Goal: Task Accomplishment & Management: Use online tool/utility

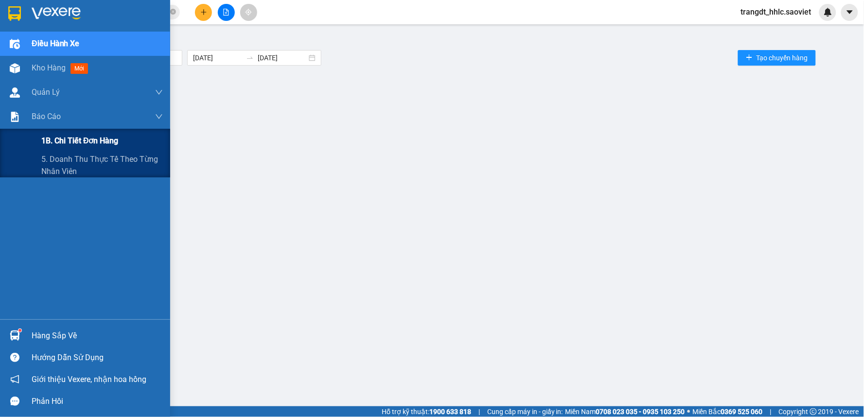
drag, startPoint x: 53, startPoint y: 161, endPoint x: 138, endPoint y: 140, distance: 86.8
click at [55, 161] on span "5. Doanh thu thực tế theo từng nhân viên" at bounding box center [102, 165] width 122 height 24
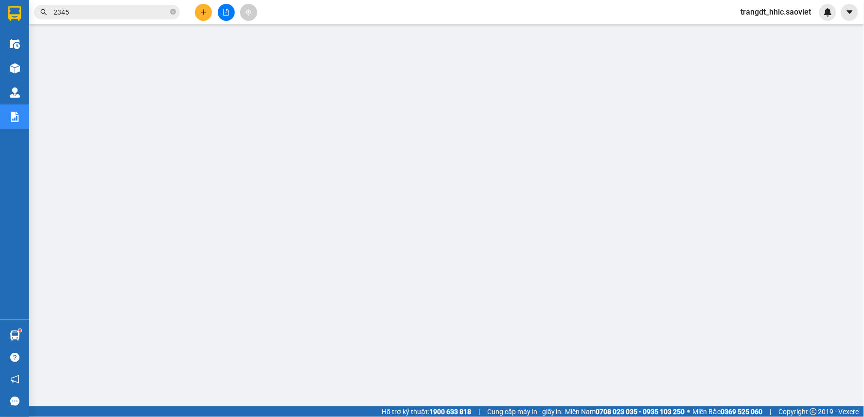
click at [223, 11] on icon "file-add" at bounding box center [226, 12] width 7 height 7
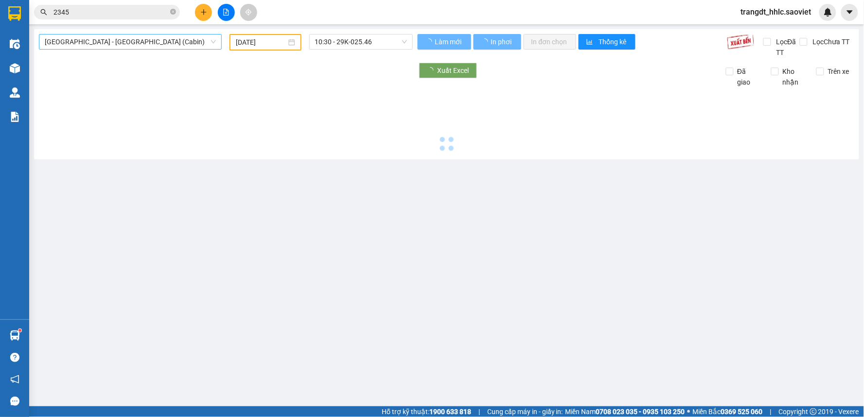
type input "[DATE]"
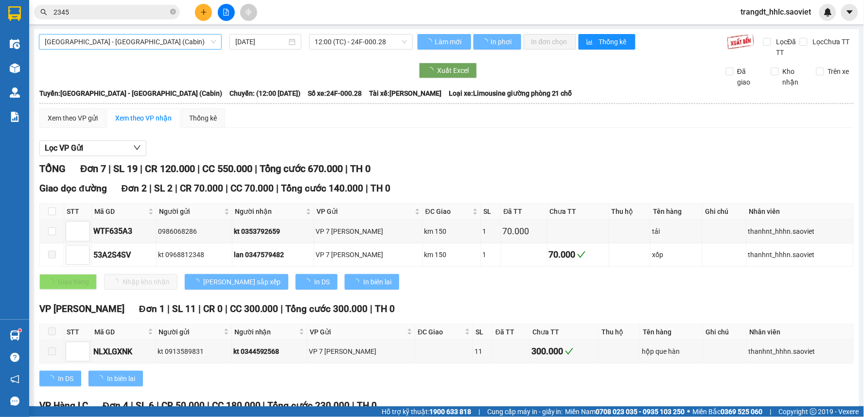
click at [133, 39] on span "[GEOGRAPHIC_DATA] - [GEOGRAPHIC_DATA] (Cabin)" at bounding box center [130, 42] width 171 height 15
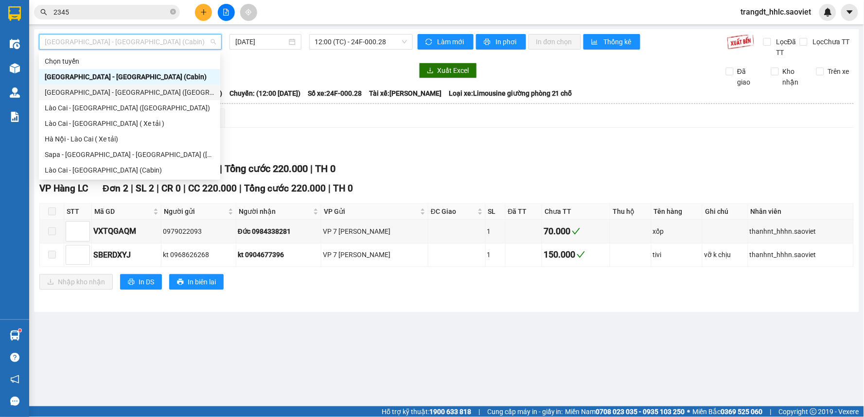
click at [100, 91] on div "[GEOGRAPHIC_DATA] - [GEOGRAPHIC_DATA] ([GEOGRAPHIC_DATA])" at bounding box center [130, 92] width 170 height 11
type input "[DATE]"
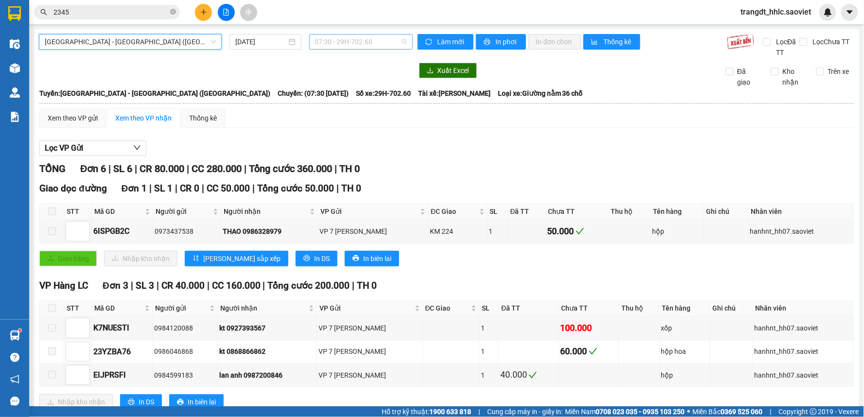
click at [333, 40] on span "07:30 - 29H-702.60" at bounding box center [361, 42] width 92 height 15
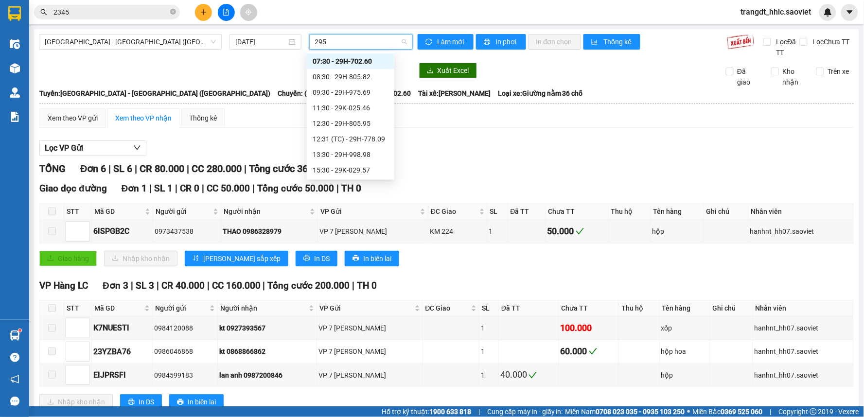
type input "2957"
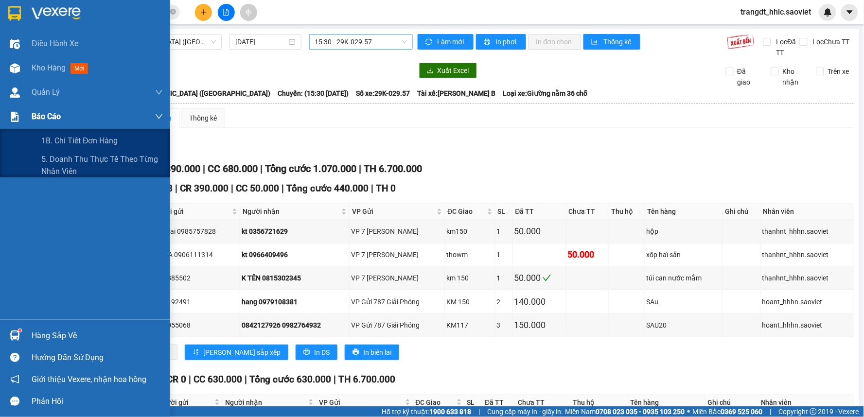
click at [57, 116] on span "Báo cáo" at bounding box center [46, 116] width 29 height 12
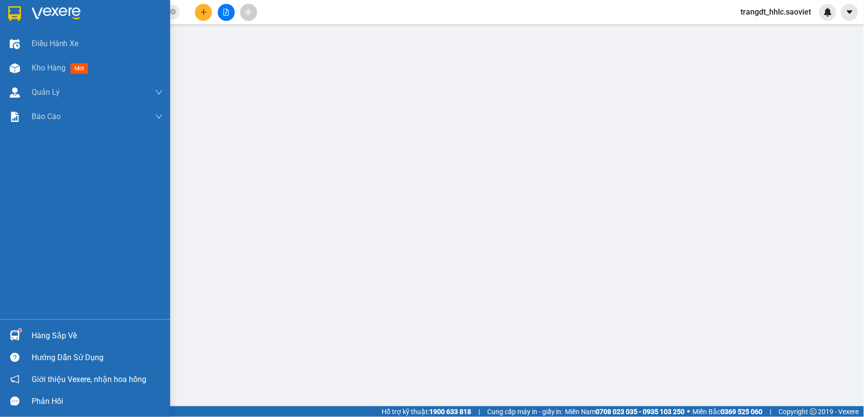
click at [71, 156] on div "Điều hành xe Kho hàng mới Quản [PERSON_NAME] lý chuyến Quản lý kiểm kho Báo cáo…" at bounding box center [85, 176] width 170 height 288
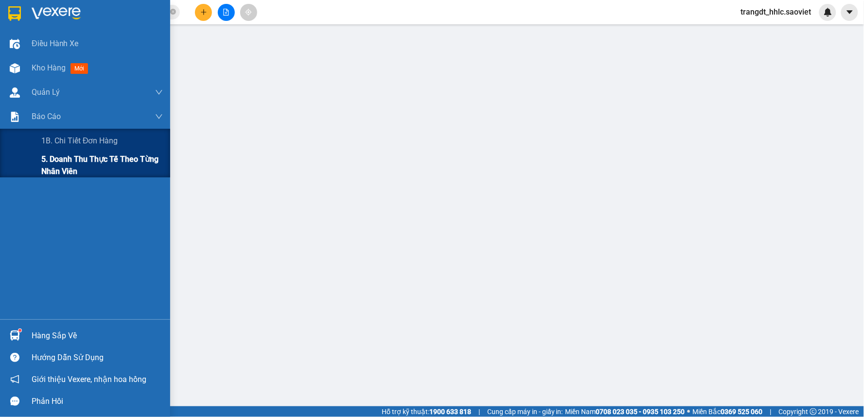
click at [55, 158] on span "5. Doanh thu thực tế theo từng nhân viên" at bounding box center [102, 165] width 122 height 24
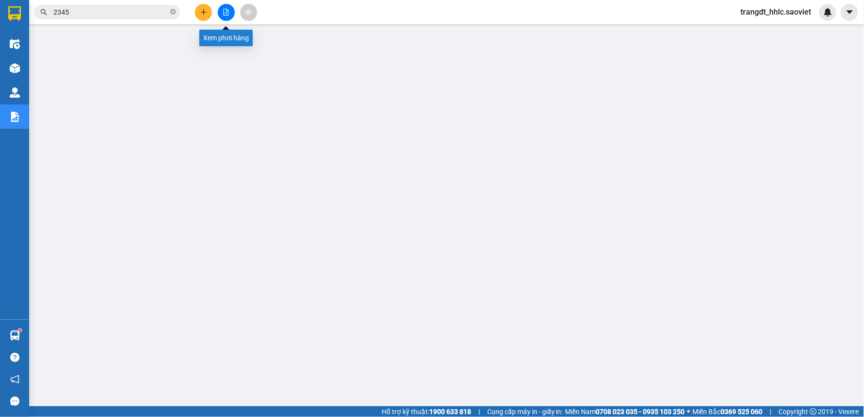
click at [224, 16] on button at bounding box center [226, 12] width 17 height 17
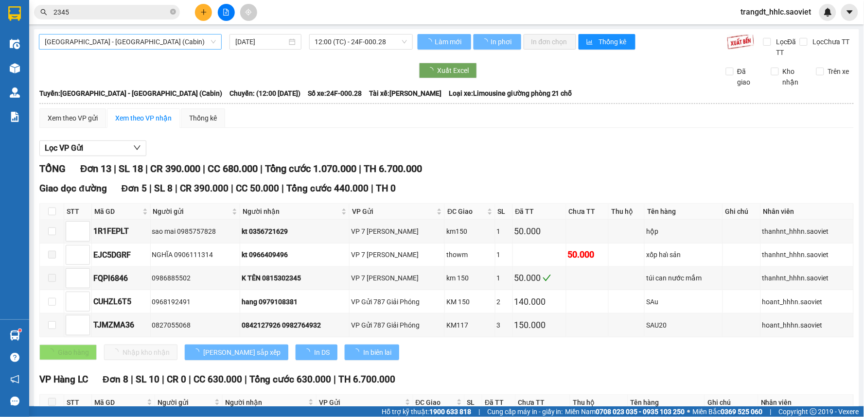
click at [143, 41] on span "[GEOGRAPHIC_DATA] - [GEOGRAPHIC_DATA] (Cabin)" at bounding box center [130, 42] width 171 height 15
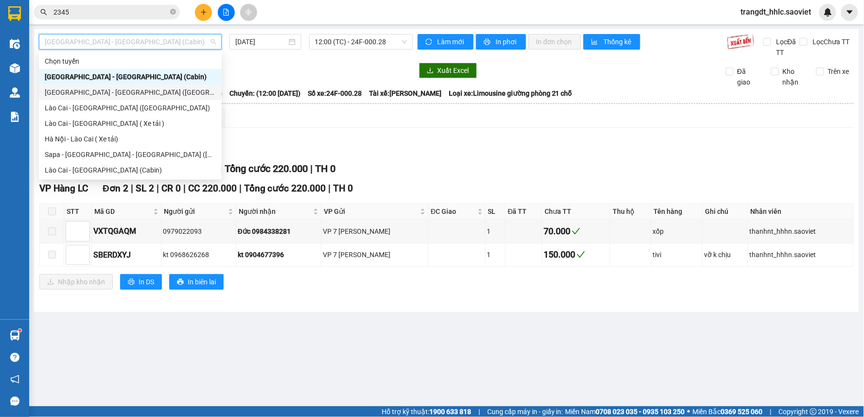
click at [114, 89] on div "[GEOGRAPHIC_DATA] - [GEOGRAPHIC_DATA] ([GEOGRAPHIC_DATA])" at bounding box center [130, 92] width 171 height 11
type input "[DATE]"
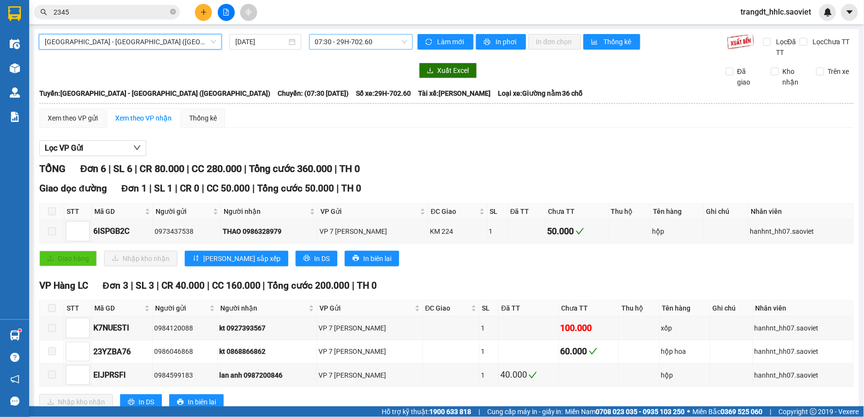
click at [347, 40] on span "07:30 - 29H-702.60" at bounding box center [361, 42] width 92 height 15
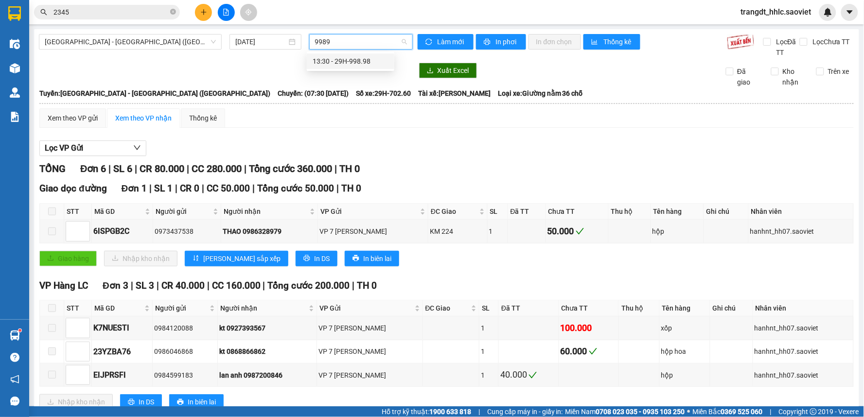
type input "99898"
click at [369, 60] on div "13:30 - 29H-998.98" at bounding box center [351, 61] width 76 height 11
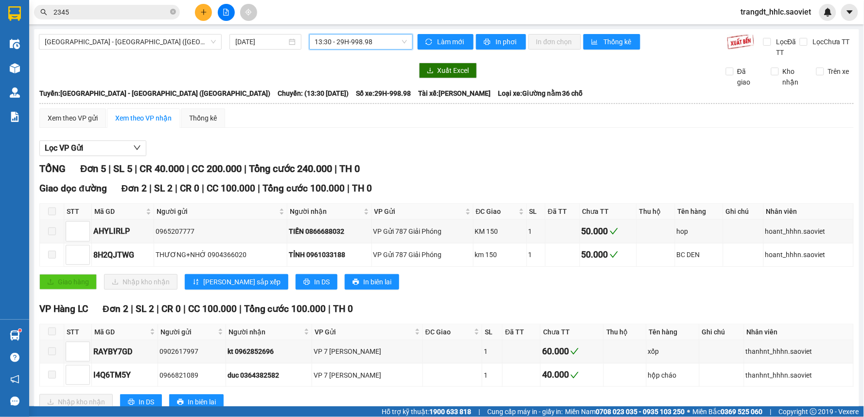
click at [377, 40] on span "13:30 - 29H-998.98" at bounding box center [361, 42] width 92 height 15
type input "2957"
click at [358, 56] on div "15:30 - 29K-029.57" at bounding box center [351, 61] width 76 height 11
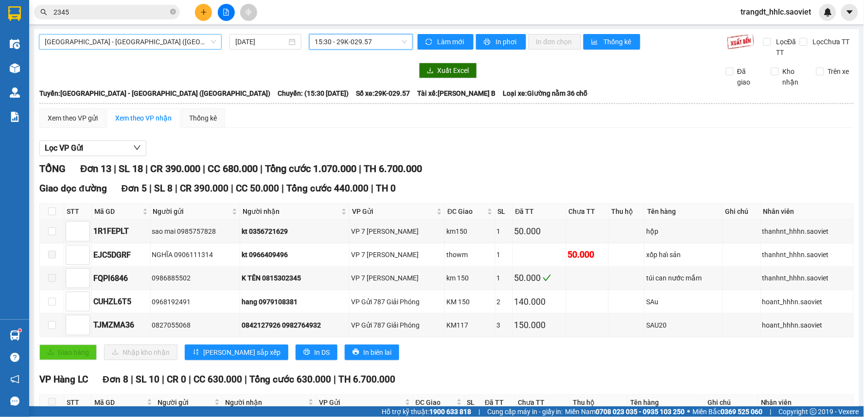
click at [138, 42] on span "[GEOGRAPHIC_DATA] - [GEOGRAPHIC_DATA] ([GEOGRAPHIC_DATA])" at bounding box center [130, 42] width 171 height 15
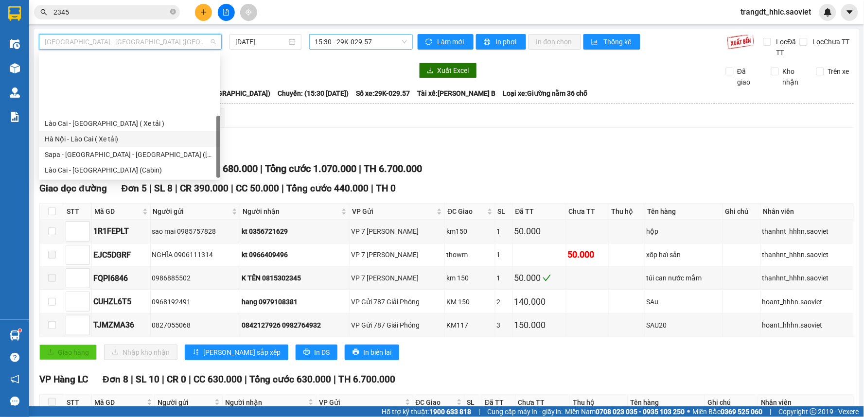
scroll to position [78, 0]
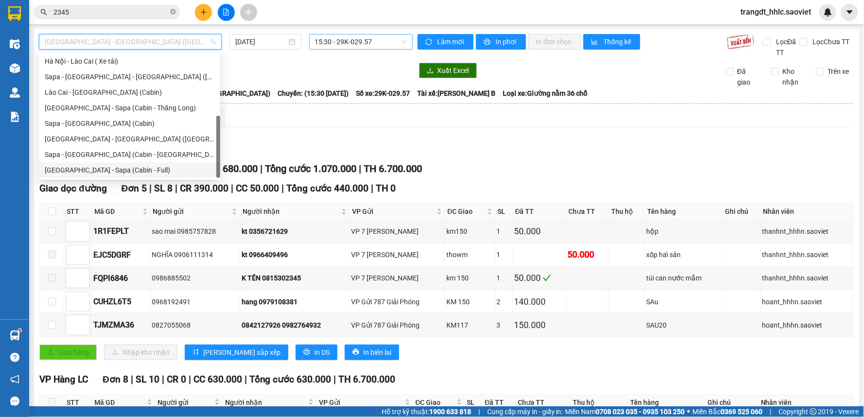
click at [126, 166] on div "[GEOGRAPHIC_DATA] - Sapa (Cabin - Full)" at bounding box center [130, 170] width 170 height 11
type input "[DATE]"
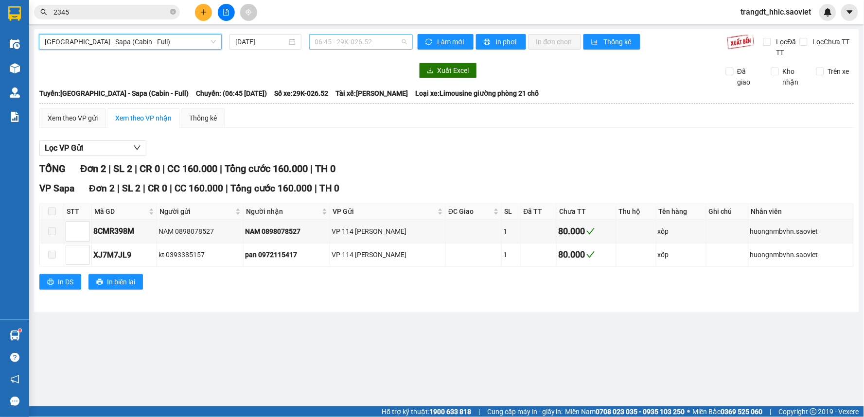
click at [353, 46] on span "06:45 - 29K-026.52" at bounding box center [361, 42] width 92 height 15
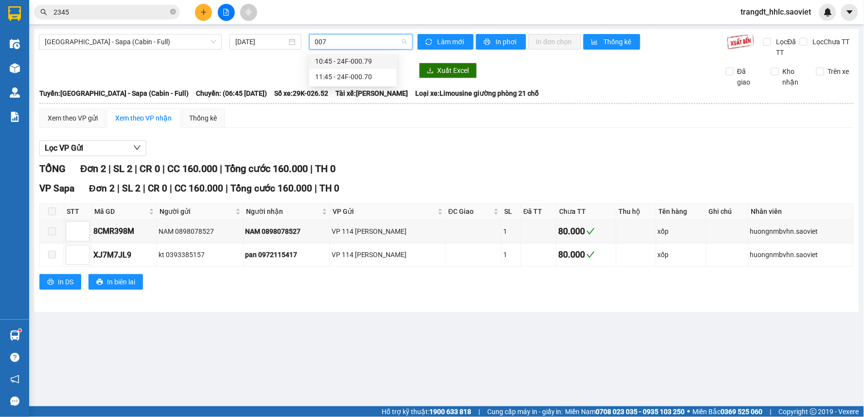
type input "0070"
click at [387, 62] on div "11:45 - 24F-000.70" at bounding box center [353, 61] width 76 height 11
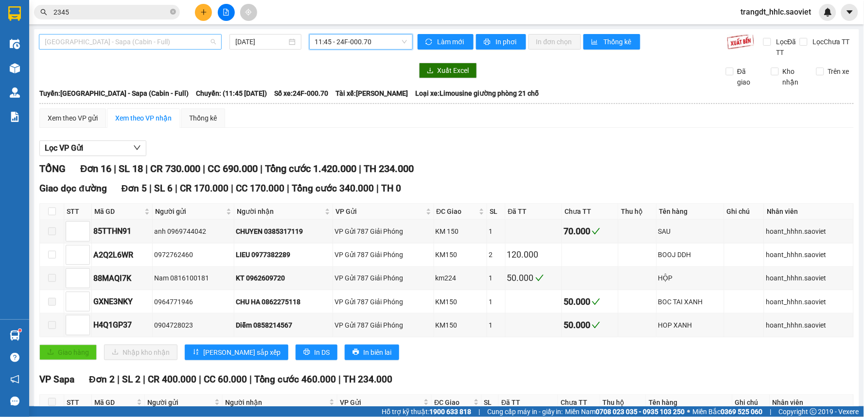
click at [161, 40] on span "[GEOGRAPHIC_DATA] - Sapa (Cabin - Full)" at bounding box center [130, 42] width 171 height 15
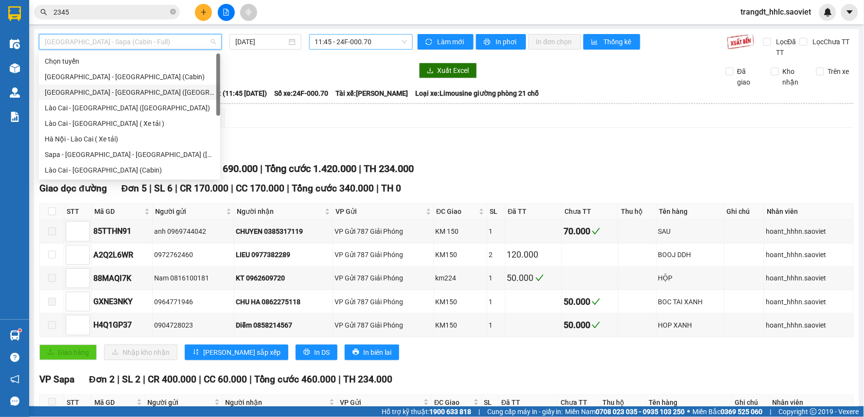
drag, startPoint x: 112, startPoint y: 89, endPoint x: 338, endPoint y: 52, distance: 229.2
click at [114, 89] on div "[GEOGRAPHIC_DATA] - [GEOGRAPHIC_DATA] ([GEOGRAPHIC_DATA])" at bounding box center [130, 92] width 170 height 11
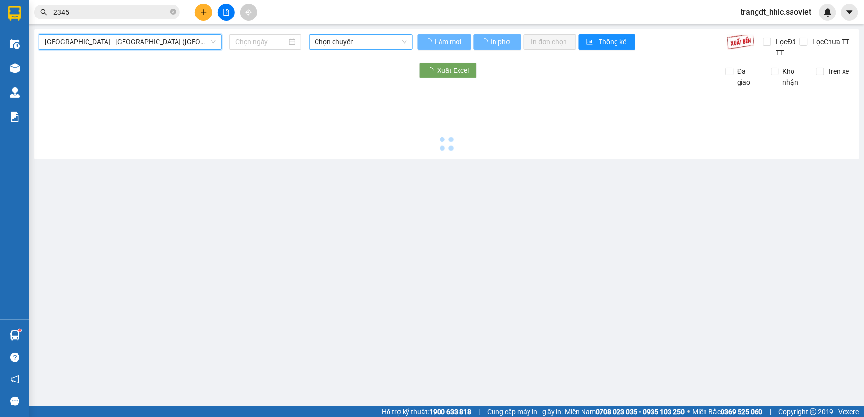
type input "[DATE]"
click at [342, 44] on span "Chọn chuyến" at bounding box center [361, 42] width 92 height 15
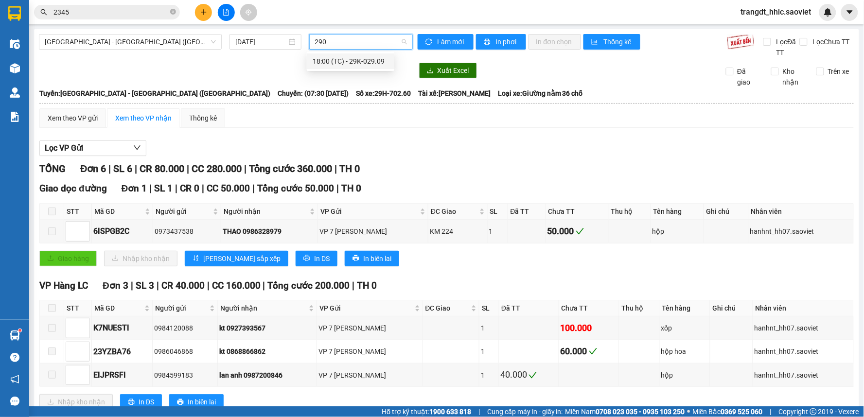
type input "2909"
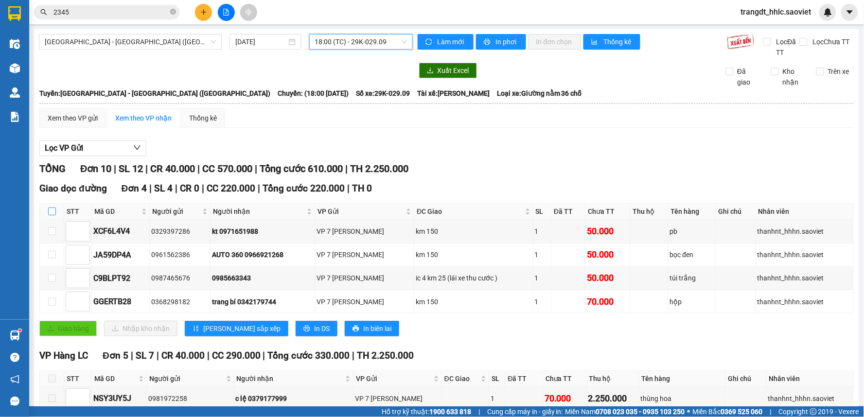
click at [49, 211] on input "checkbox" at bounding box center [52, 212] width 8 height 8
checkbox input "true"
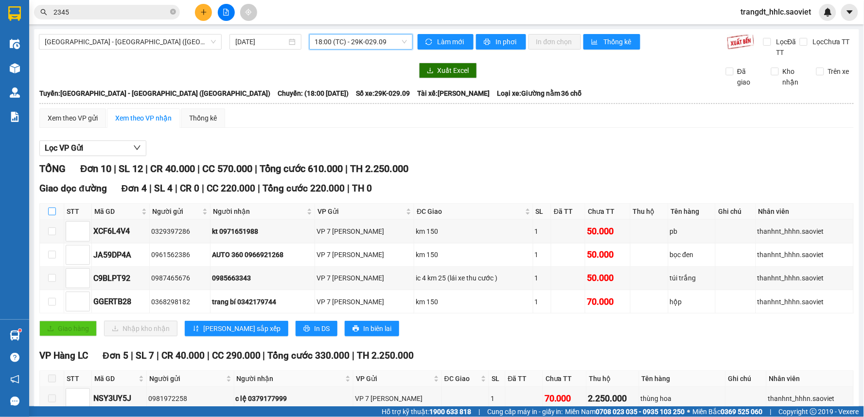
checkbox input "true"
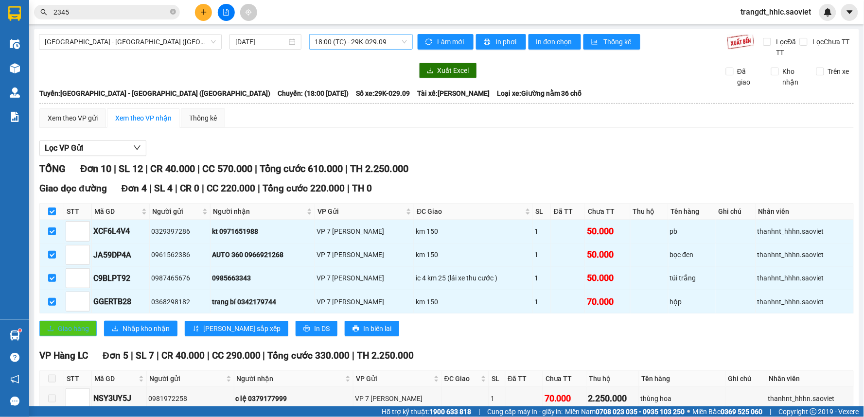
click at [64, 330] on span "Giao hàng" at bounding box center [73, 328] width 31 height 11
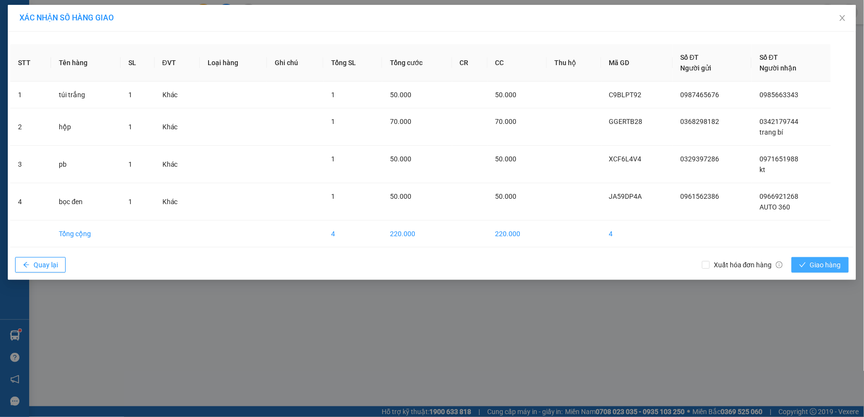
click at [808, 264] on button "Giao hàng" at bounding box center [820, 265] width 57 height 16
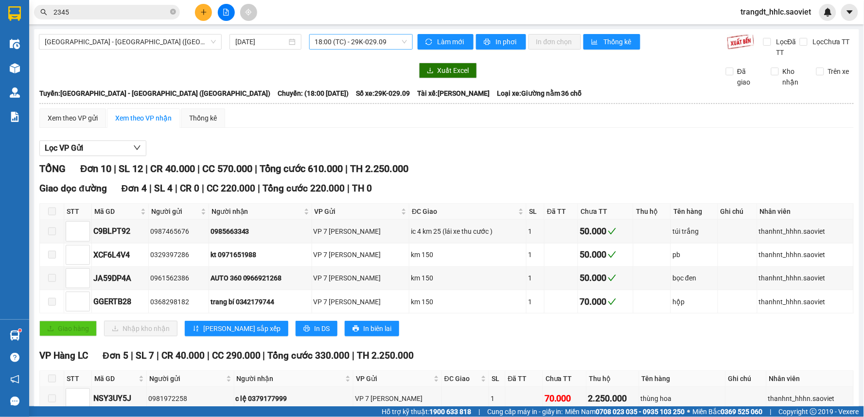
click at [369, 39] on span "18:00 (TC) - 29K-029.09" at bounding box center [361, 42] width 92 height 15
type input "97565"
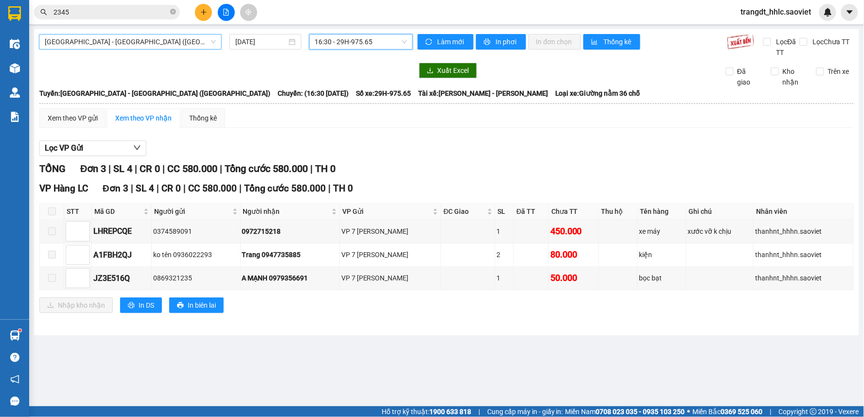
click at [147, 44] on span "[GEOGRAPHIC_DATA] - [GEOGRAPHIC_DATA] ([GEOGRAPHIC_DATA])" at bounding box center [130, 42] width 171 height 15
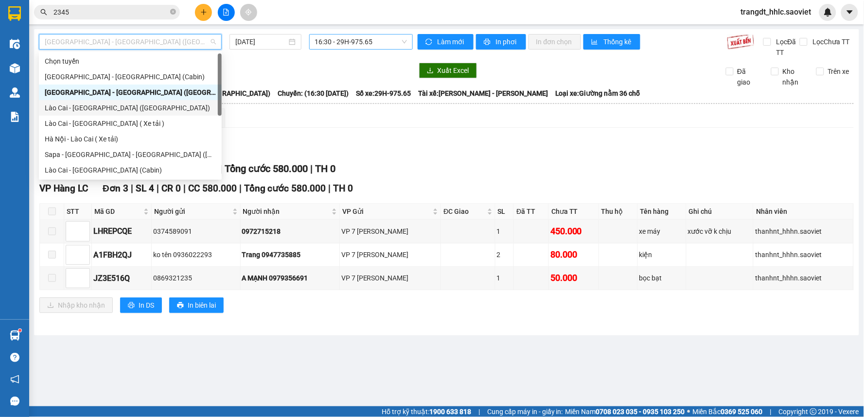
click at [133, 105] on div "Lào Cai - [GEOGRAPHIC_DATA] ([GEOGRAPHIC_DATA])" at bounding box center [130, 108] width 171 height 11
type input "[DATE]"
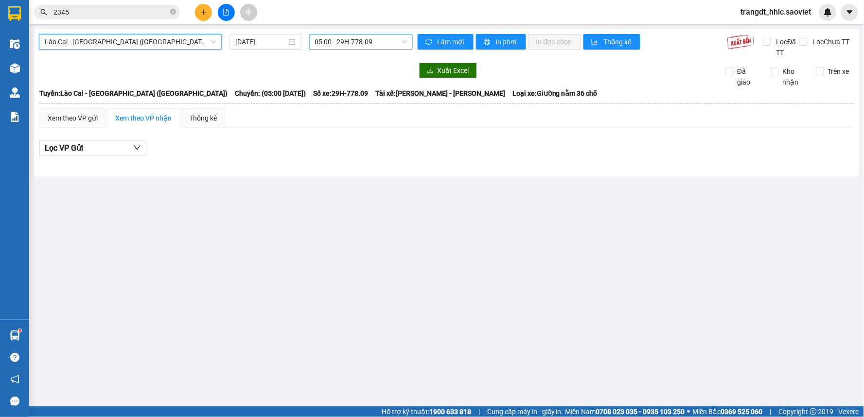
click at [360, 42] on span "05:00 - 29H-778.09" at bounding box center [361, 42] width 92 height 15
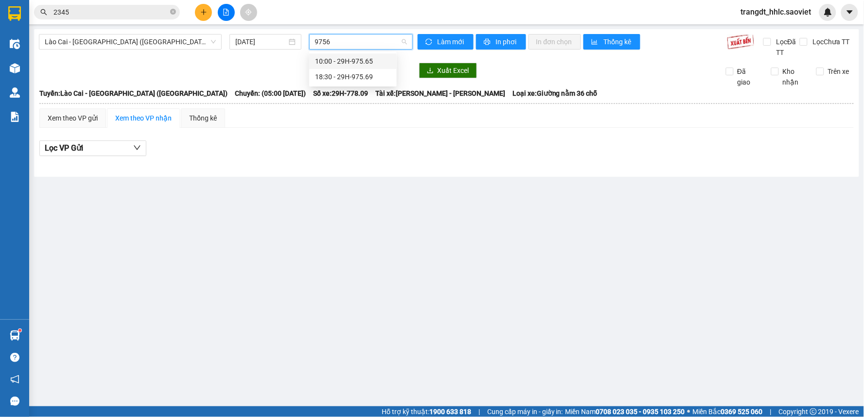
type input "97565"
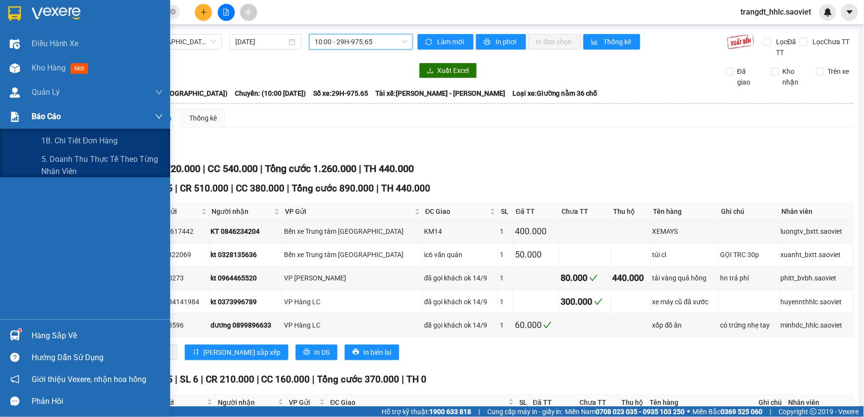
click at [43, 124] on div "Báo cáo" at bounding box center [97, 117] width 131 height 24
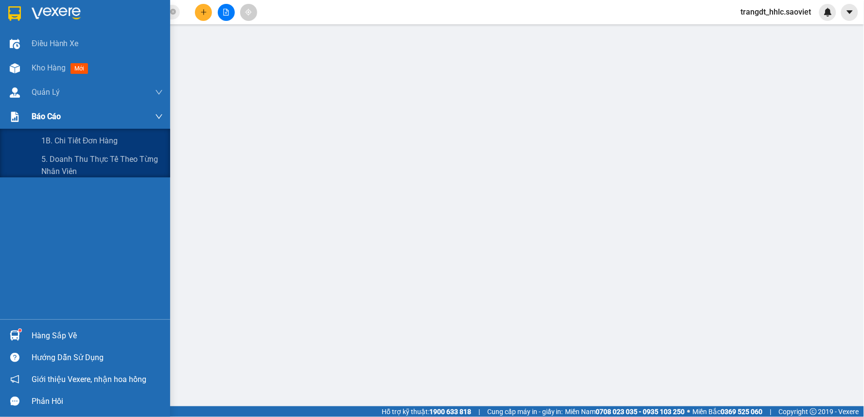
click at [47, 115] on span "Báo cáo" at bounding box center [46, 116] width 29 height 12
click at [70, 161] on span "5. Doanh thu thực tế theo từng nhân viên" at bounding box center [102, 165] width 122 height 24
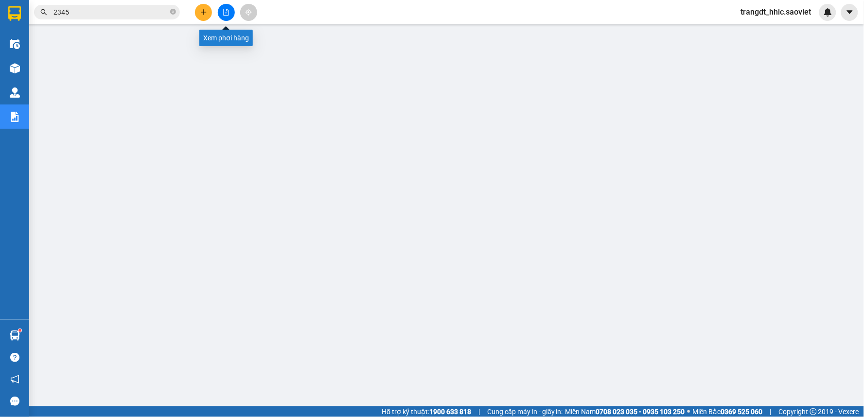
click at [224, 13] on icon "file-add" at bounding box center [226, 12] width 7 height 7
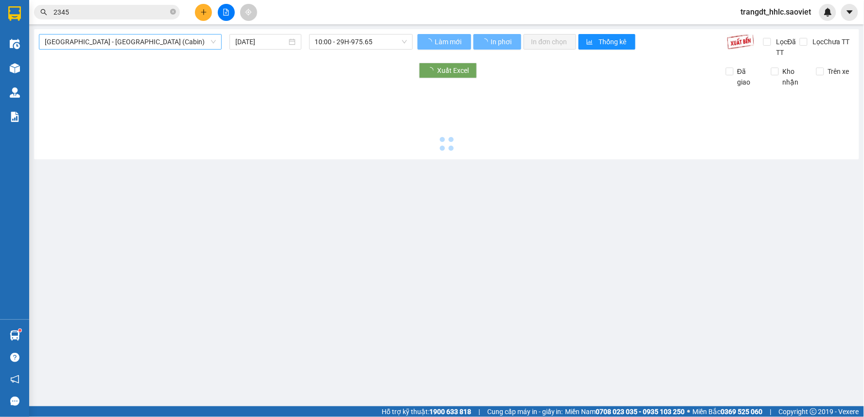
click at [139, 35] on span "[GEOGRAPHIC_DATA] - [GEOGRAPHIC_DATA] (Cabin)" at bounding box center [130, 42] width 171 height 15
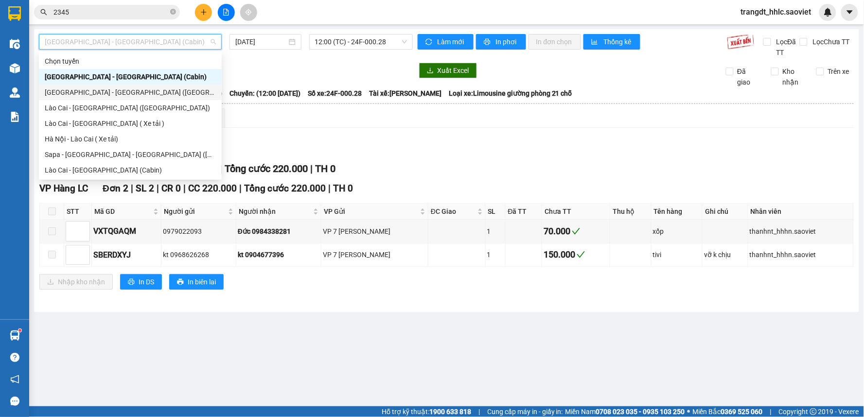
click at [129, 90] on div "[GEOGRAPHIC_DATA] - [GEOGRAPHIC_DATA] ([GEOGRAPHIC_DATA])" at bounding box center [130, 92] width 171 height 11
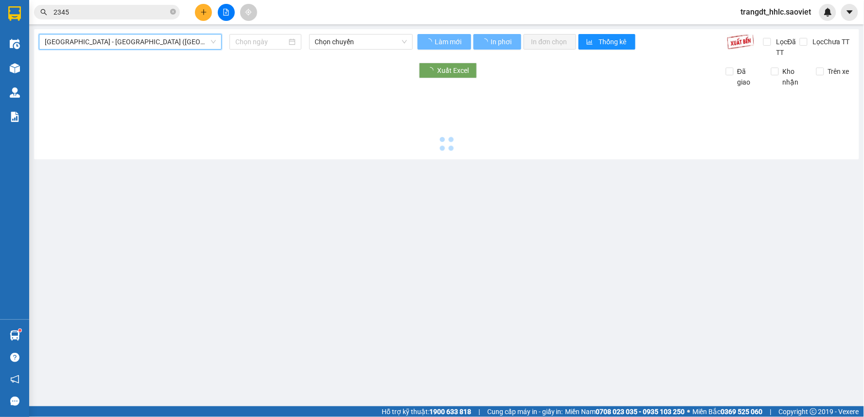
type input "[DATE]"
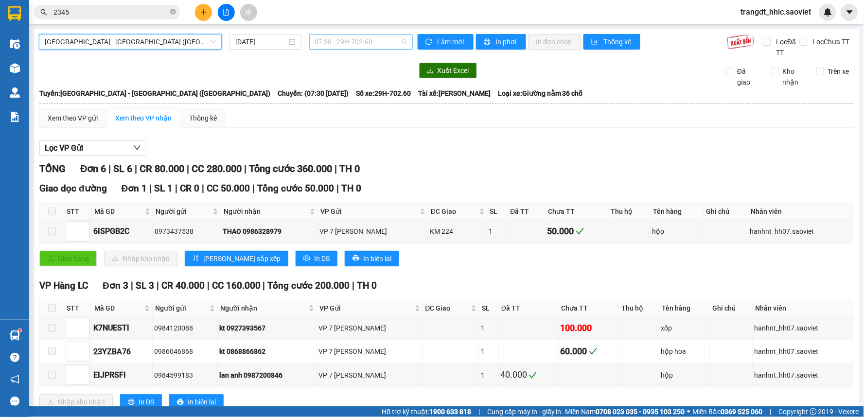
click at [339, 42] on span "07:30 - 29H-702.60" at bounding box center [361, 42] width 92 height 15
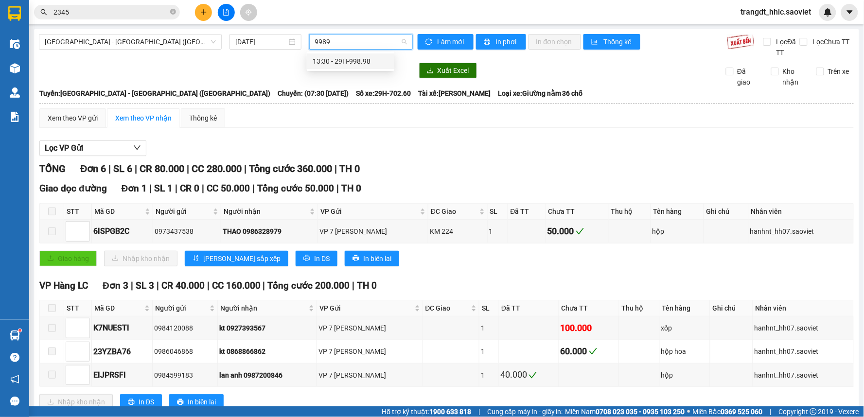
type input "99898"
click at [351, 60] on div "13:30 - 29H-998.98" at bounding box center [351, 61] width 76 height 11
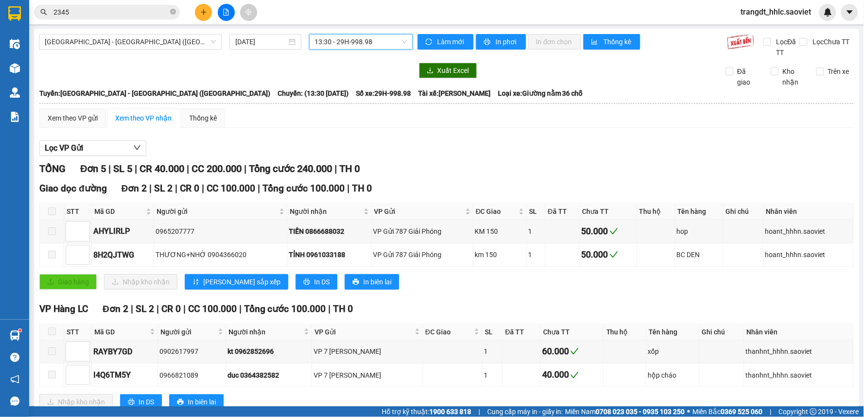
click at [349, 37] on span "13:30 - 29H-998.98" at bounding box center [361, 42] width 92 height 15
type input "2957"
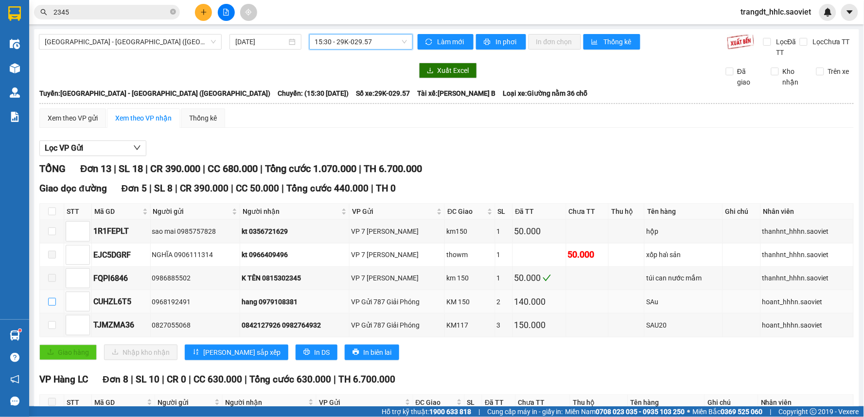
click at [53, 302] on input "checkbox" at bounding box center [52, 302] width 8 height 8
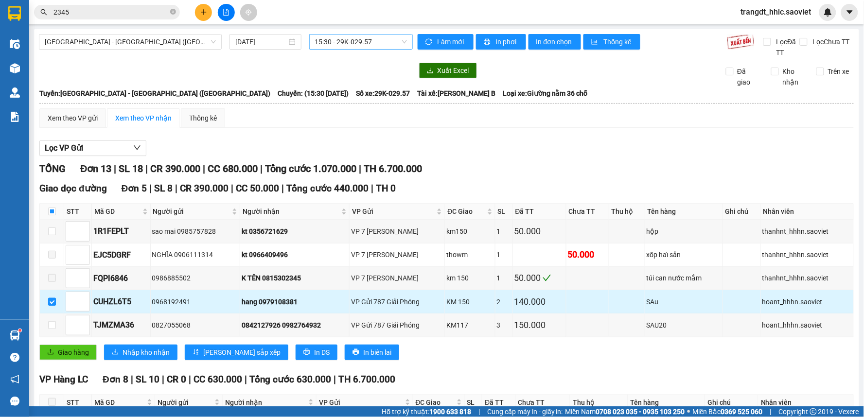
click at [53, 302] on input "checkbox" at bounding box center [52, 302] width 8 height 8
checkbox input "false"
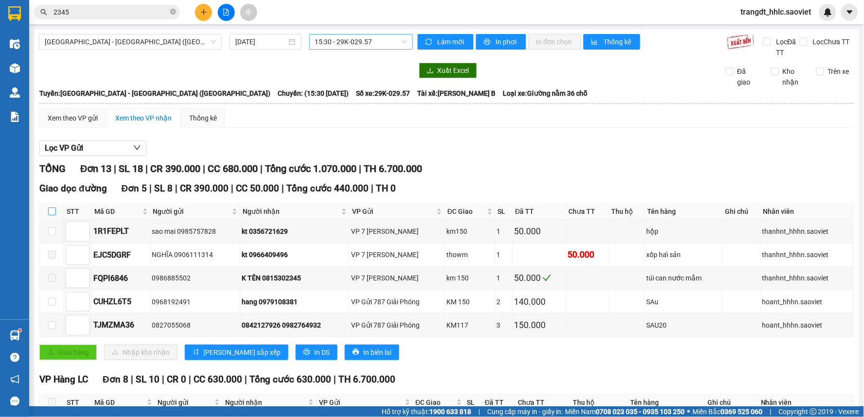
click at [49, 208] on input "checkbox" at bounding box center [52, 212] width 8 height 8
checkbox input "true"
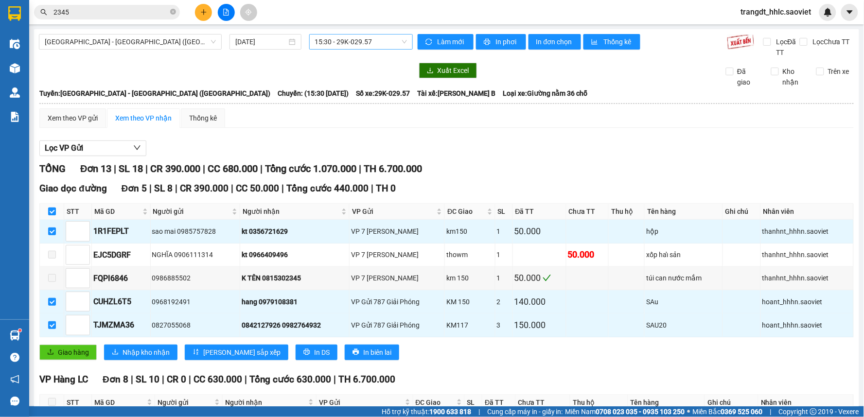
click at [49, 208] on input "checkbox" at bounding box center [52, 212] width 8 height 8
checkbox input "false"
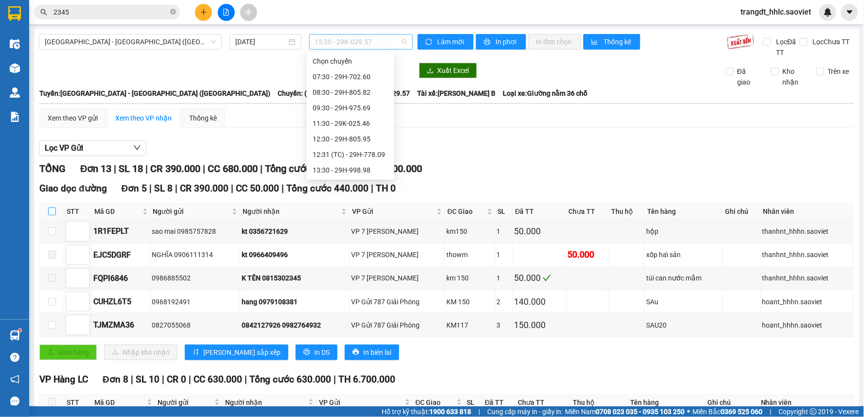
click at [365, 44] on span "15:30 - 29K-029.57" at bounding box center [361, 42] width 92 height 15
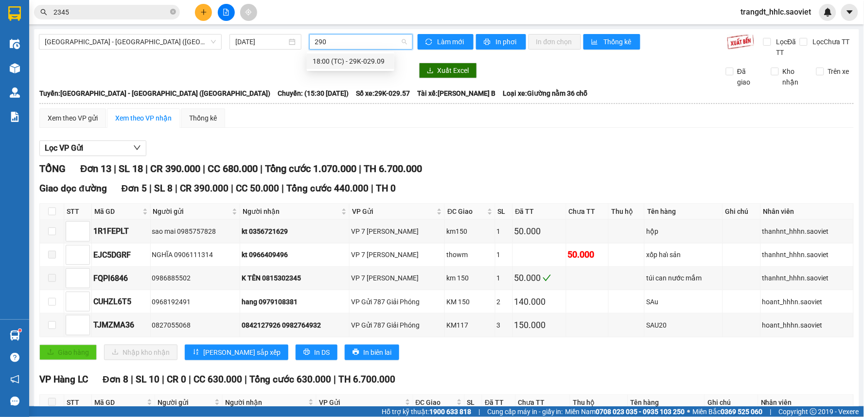
type input "2909"
click at [387, 60] on div "18:00 (TC) - 29K-029.09" at bounding box center [351, 61] width 76 height 11
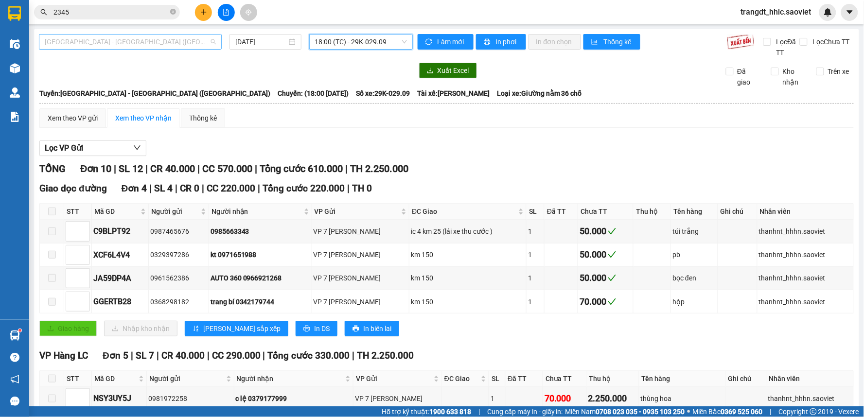
click at [152, 45] on span "[GEOGRAPHIC_DATA] - [GEOGRAPHIC_DATA] ([GEOGRAPHIC_DATA])" at bounding box center [130, 42] width 171 height 15
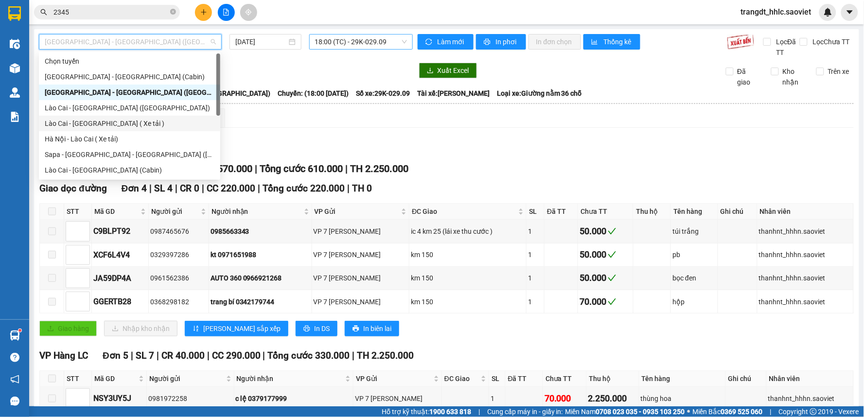
scroll to position [78, 0]
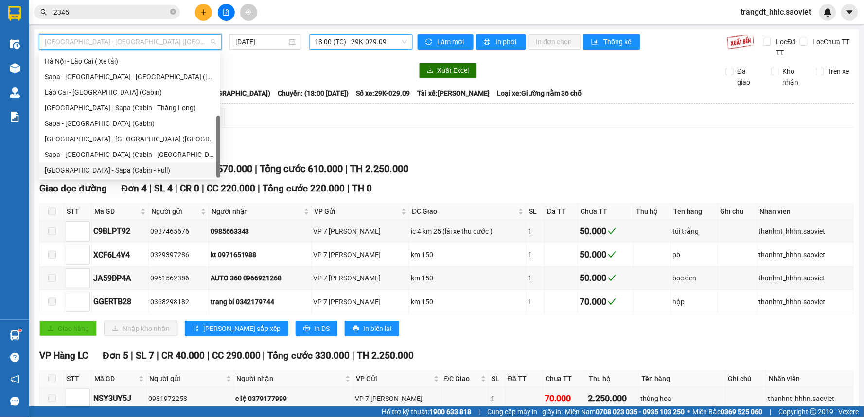
click at [127, 169] on div "[GEOGRAPHIC_DATA] - Sapa (Cabin - Full)" at bounding box center [130, 170] width 170 height 11
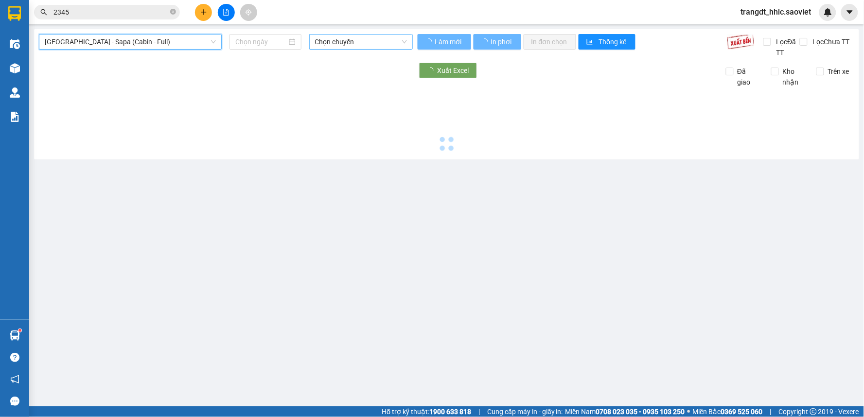
type input "[DATE]"
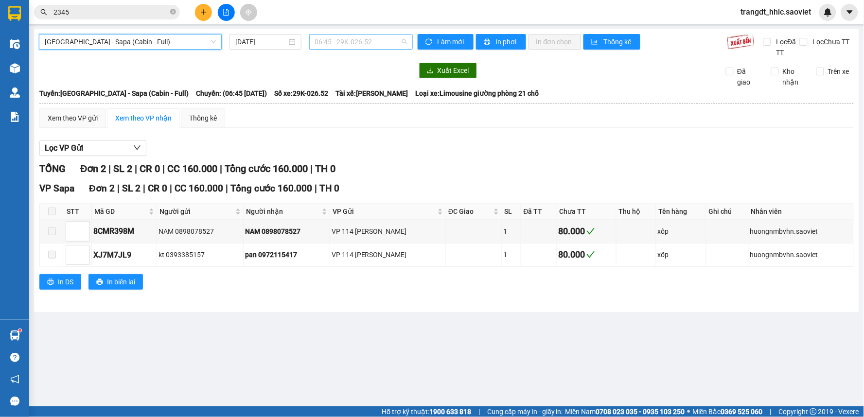
click at [362, 42] on span "06:45 - 29K-026.52" at bounding box center [361, 42] width 92 height 15
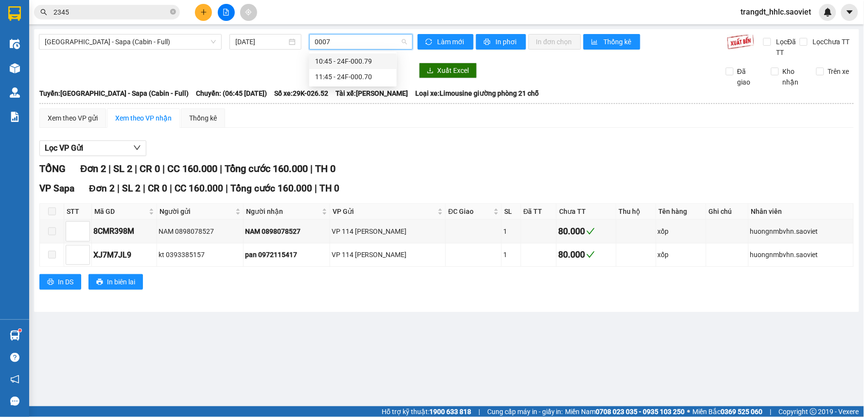
type input "00070"
click at [371, 53] on div "11:45 - 24F-000.70" at bounding box center [353, 61] width 88 height 16
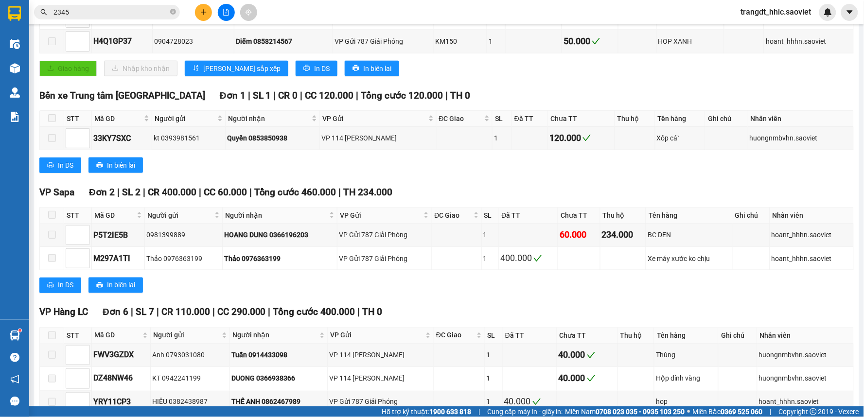
scroll to position [14, 0]
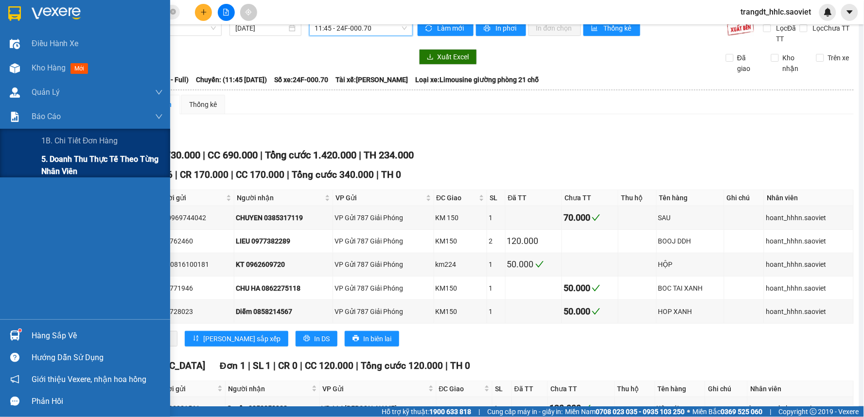
click at [54, 161] on span "5. Doanh thu thực tế theo từng nhân viên" at bounding box center [102, 165] width 122 height 24
